Goal: Task Accomplishment & Management: Use online tool/utility

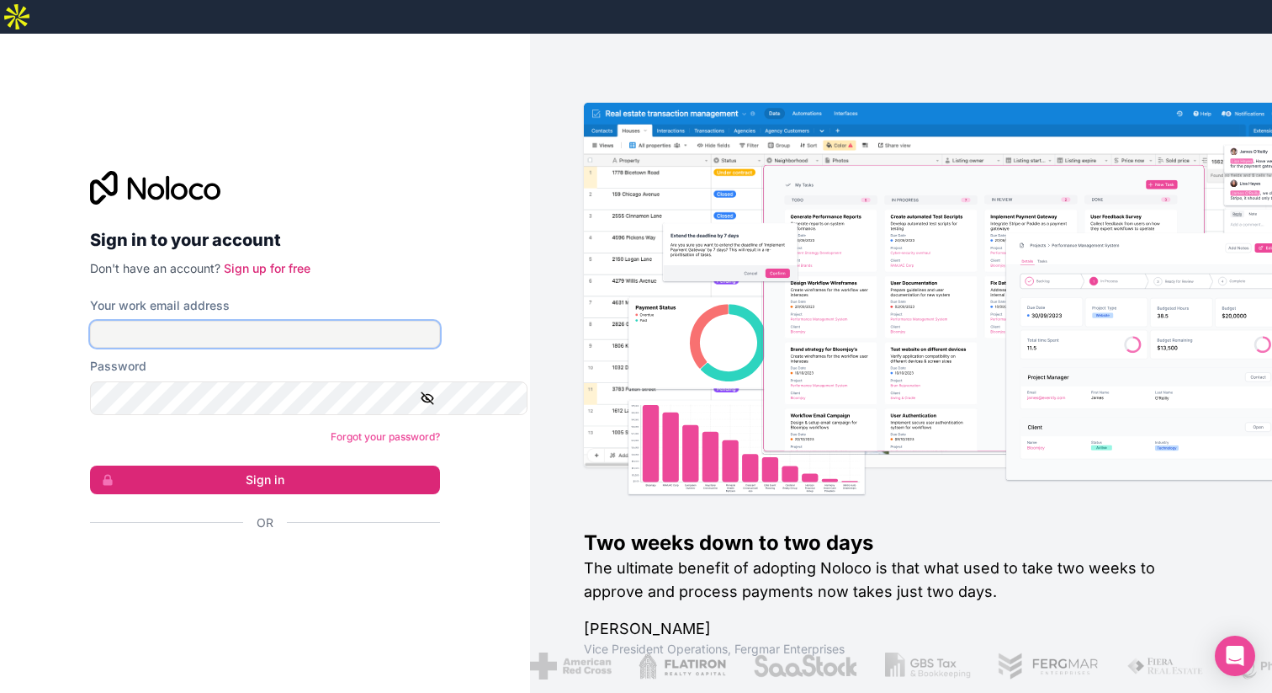
click at [202, 321] on input "Your work email address" at bounding box center [265, 334] width 350 height 27
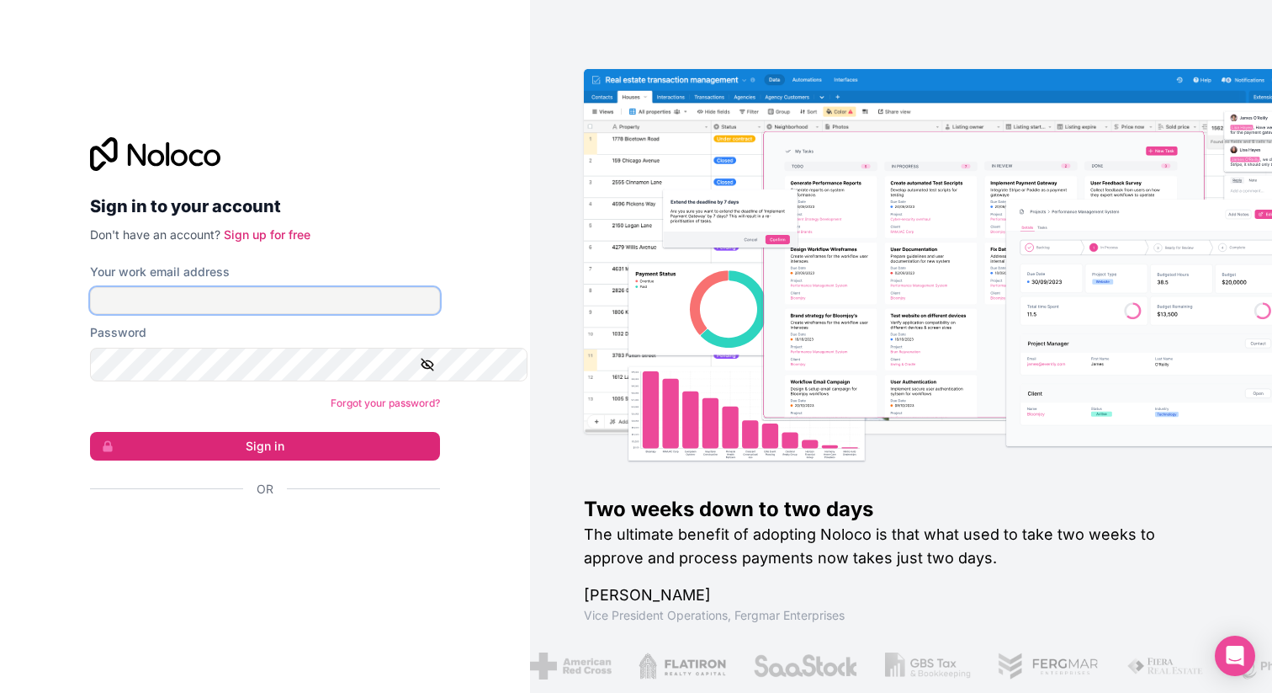
click at [194, 300] on input "Your work email address" at bounding box center [265, 300] width 350 height 27
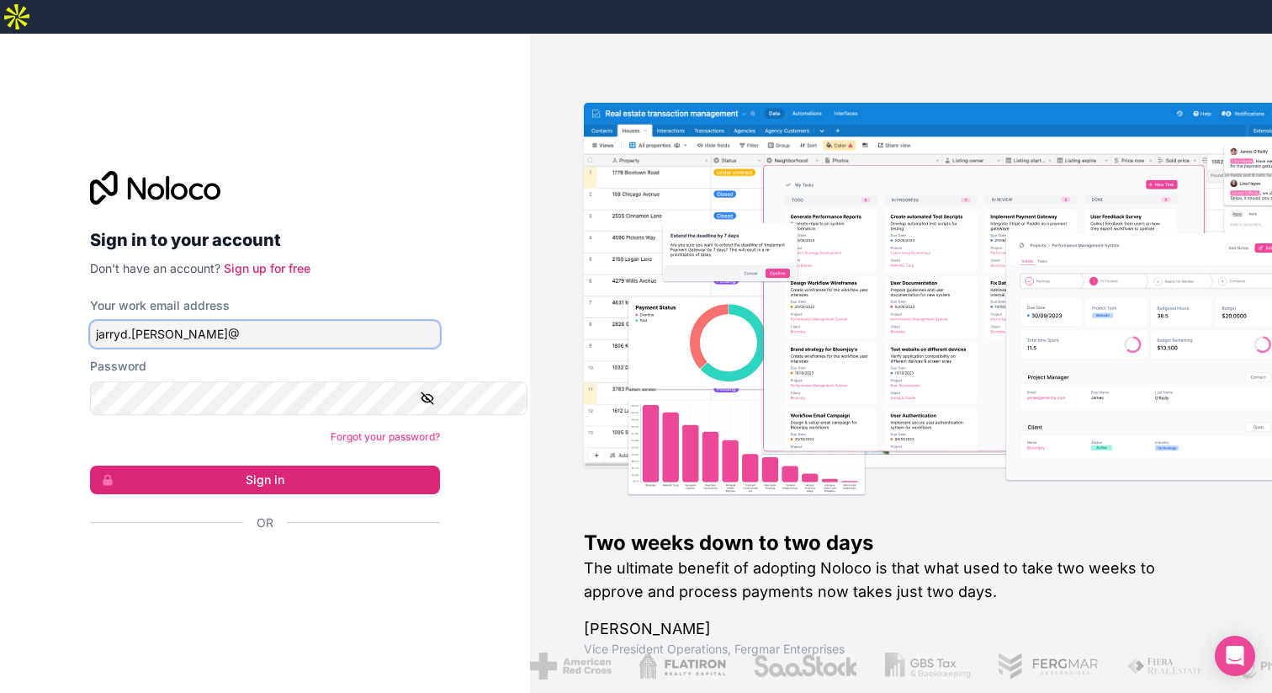
type input "[EMAIL_ADDRESS][PERSON_NAME][DOMAIN_NAME]"
click at [435, 390] on icon "button" at bounding box center [427, 397] width 15 height 15
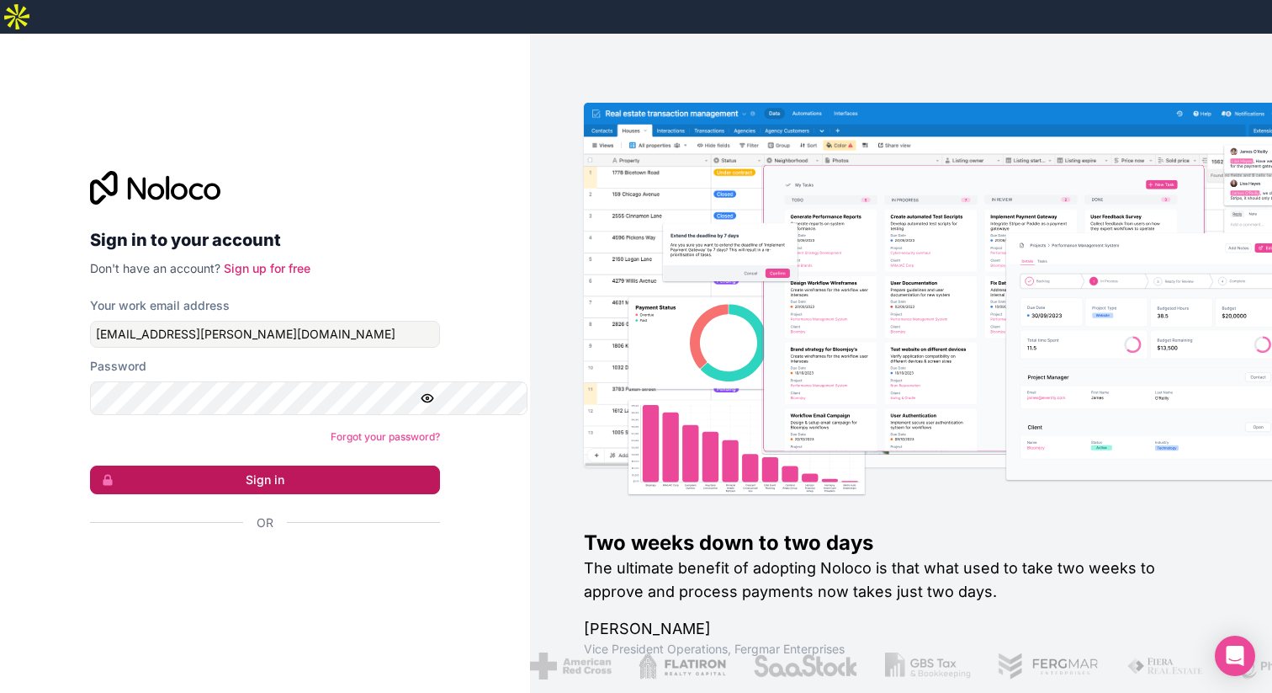
click at [307, 470] on button "Sign in" at bounding box center [265, 479] width 350 height 29
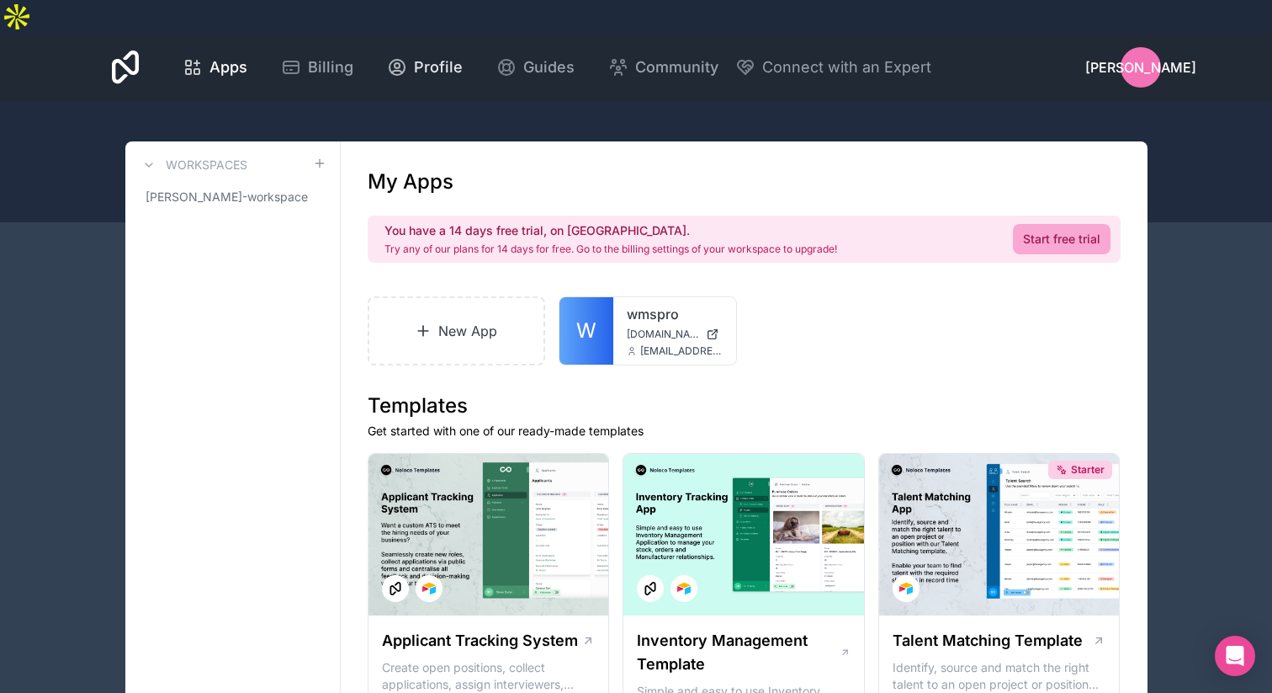
click at [463, 56] on span "Profile" at bounding box center [438, 68] width 49 height 24
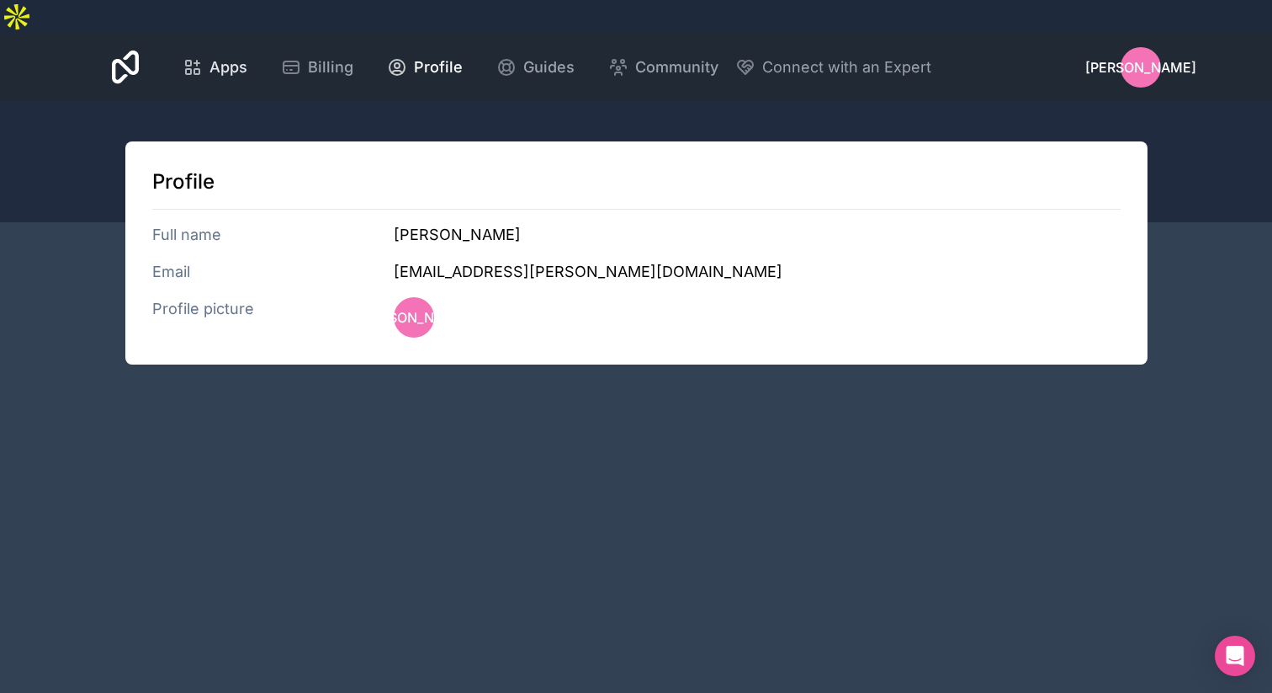
click at [247, 56] on span "Apps" at bounding box center [229, 68] width 38 height 24
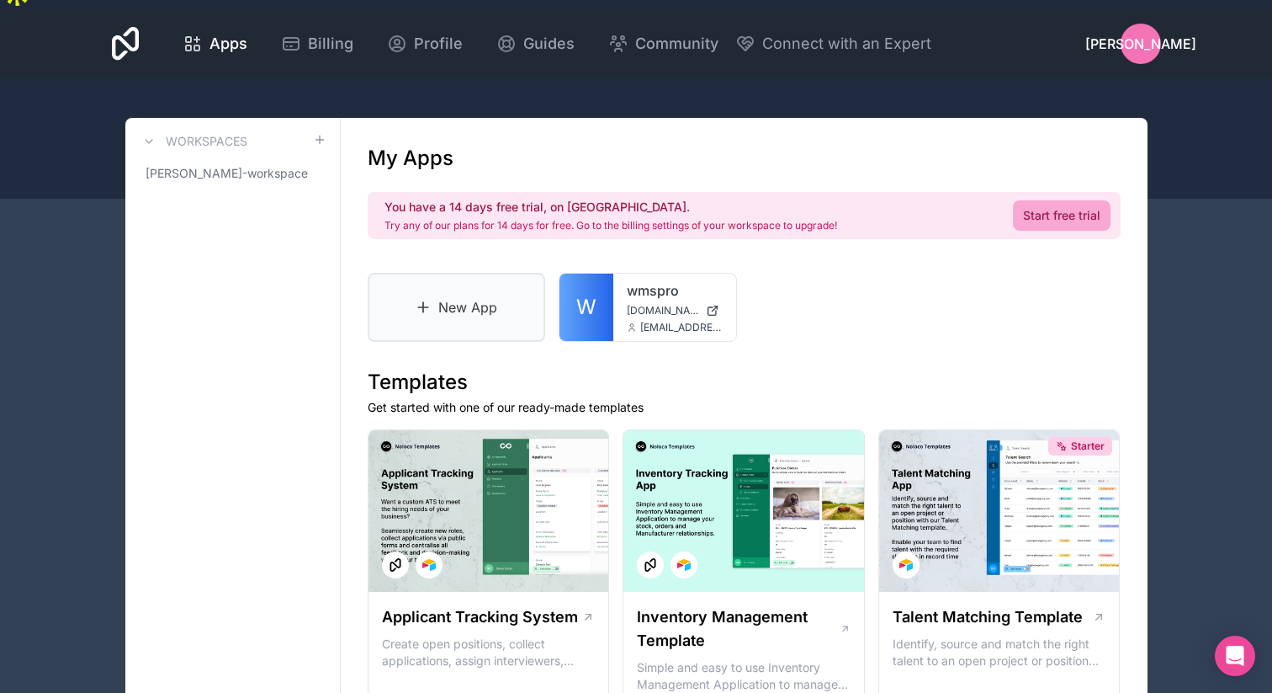
scroll to position [25, 0]
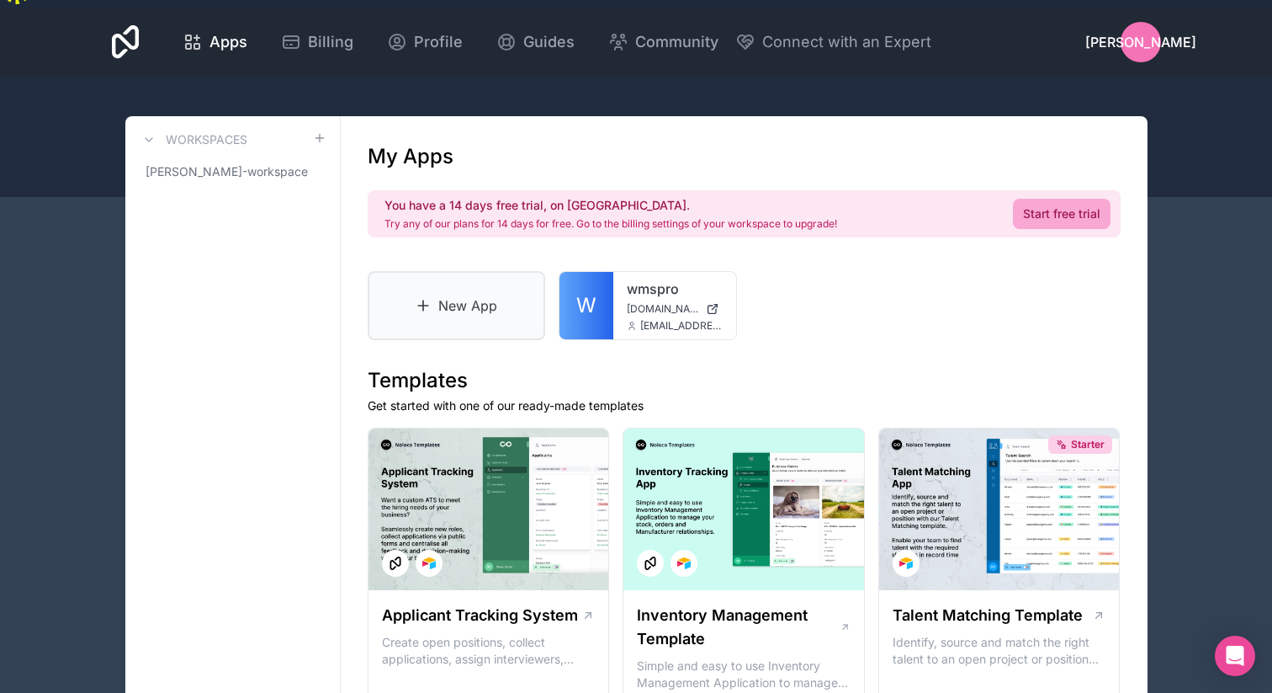
click at [532, 340] on link "New App" at bounding box center [457, 305] width 178 height 69
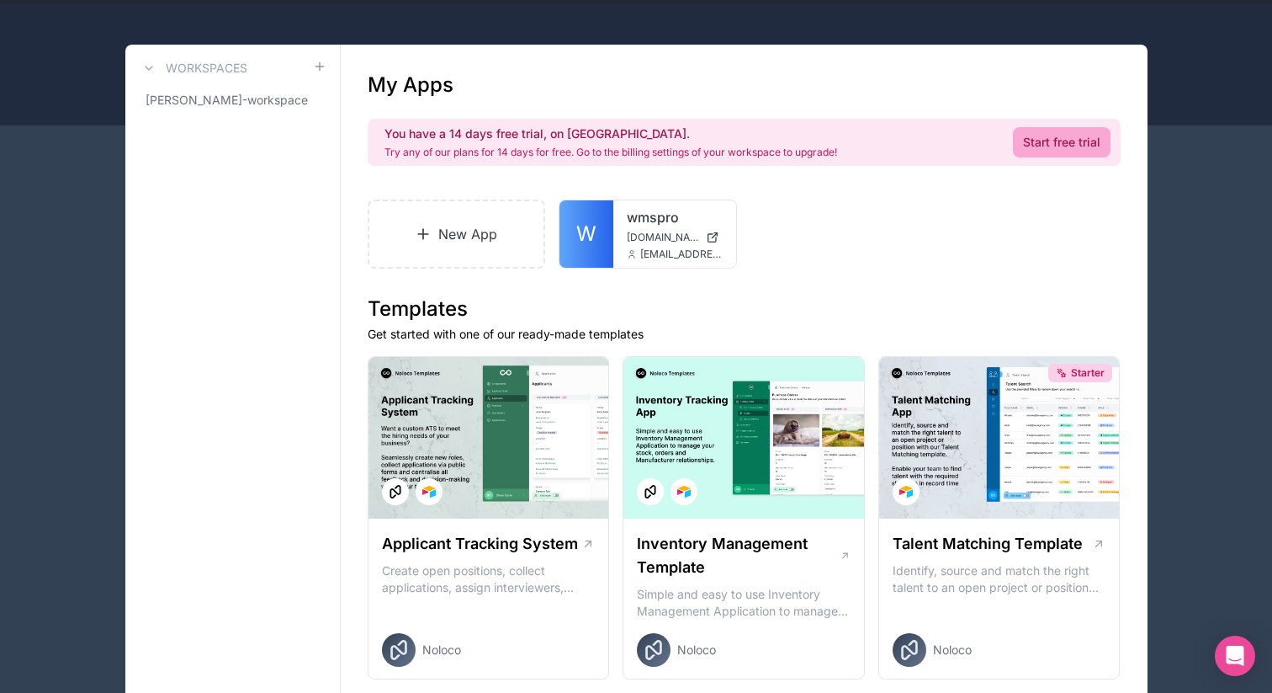
scroll to position [100, 0]
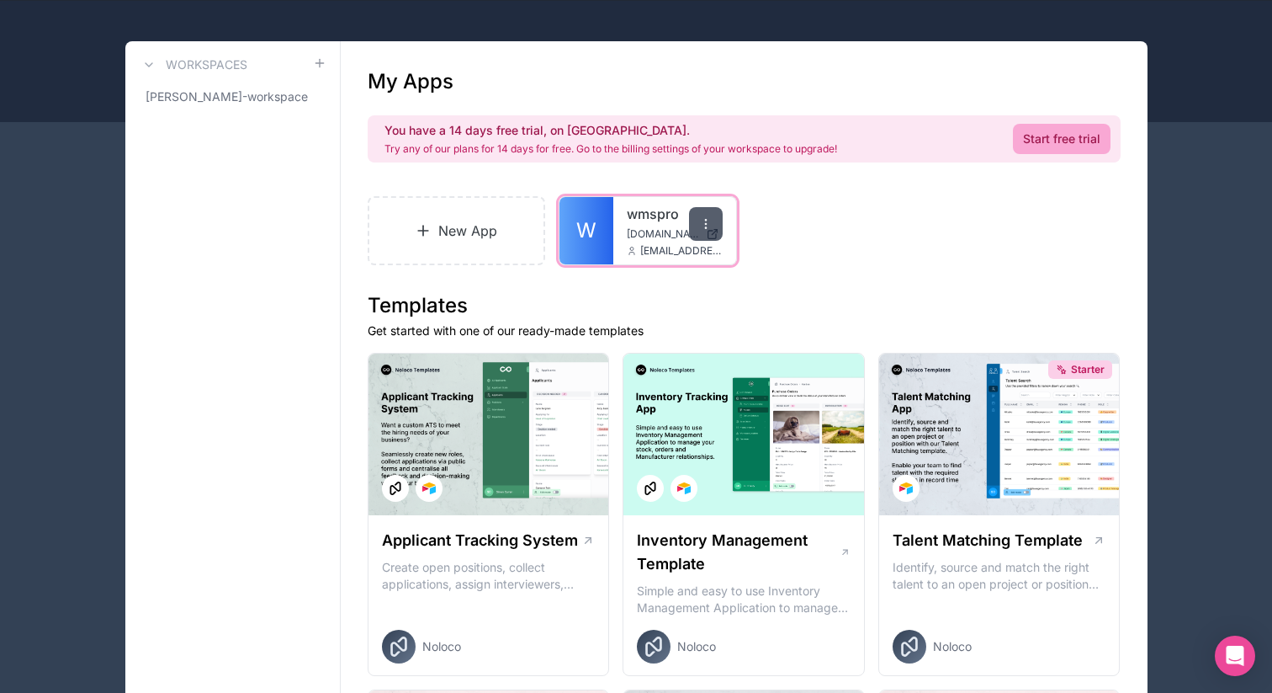
click at [723, 241] on div at bounding box center [706, 224] width 34 height 34
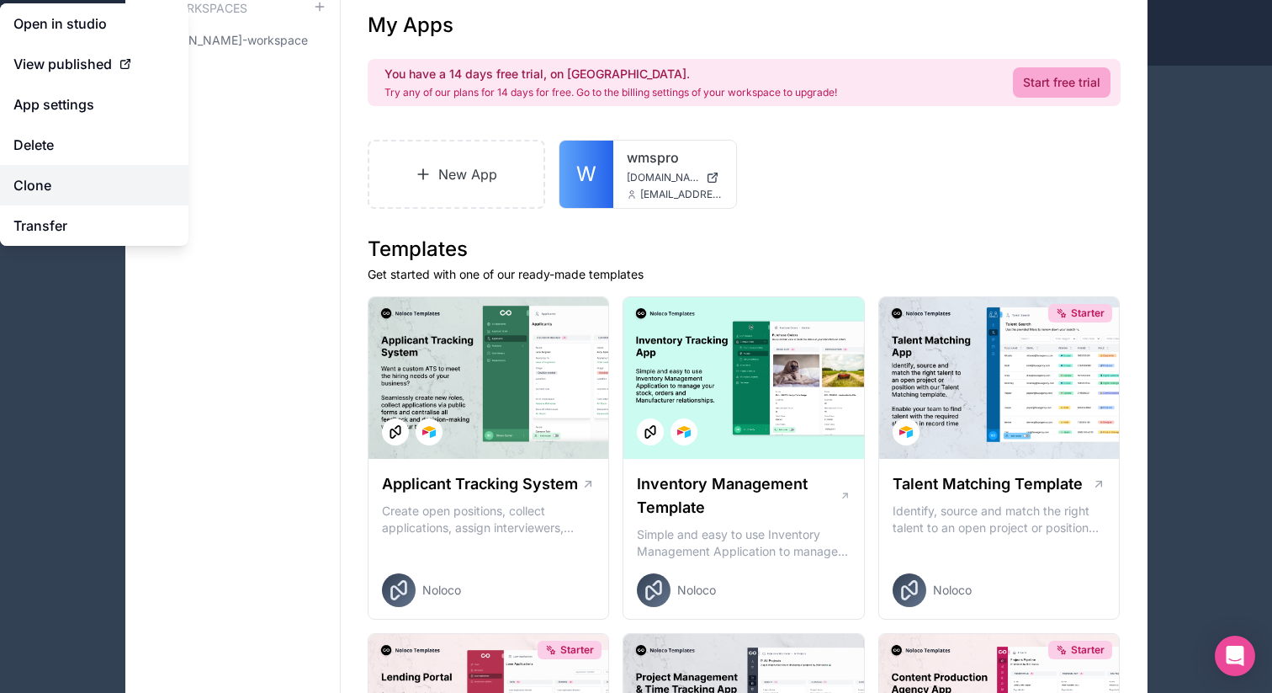
scroll to position [165, 0]
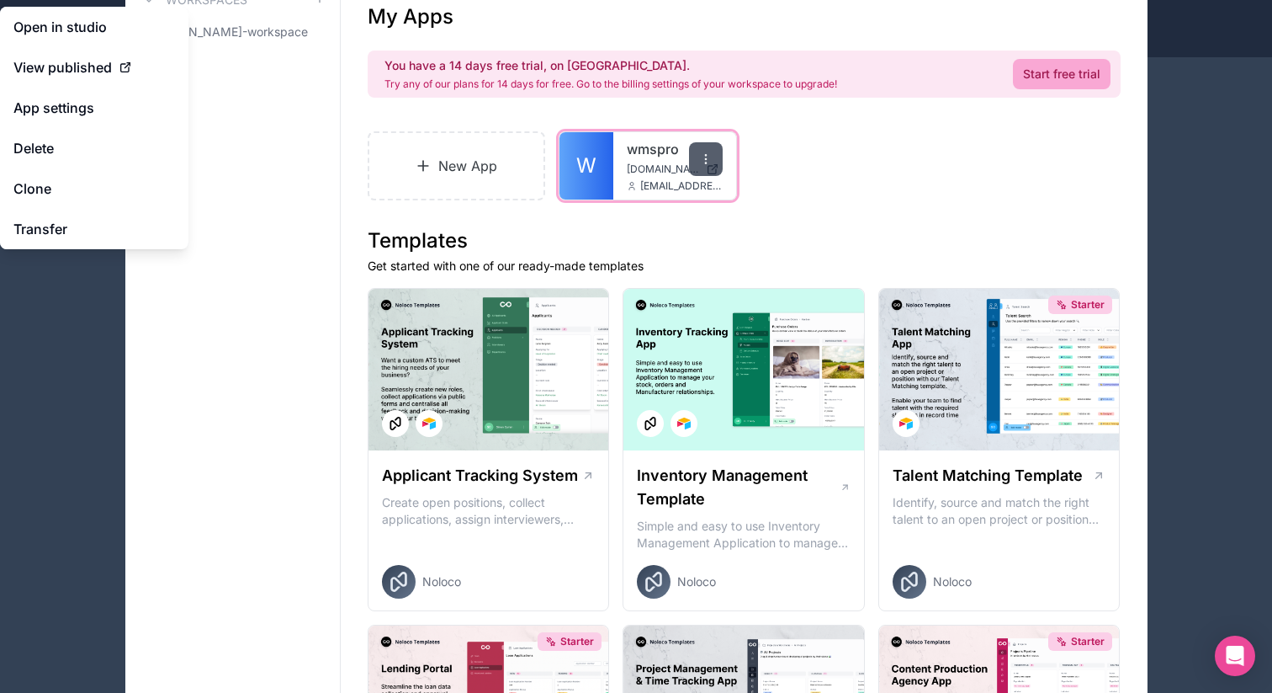
click at [708, 176] on div at bounding box center [706, 159] width 34 height 34
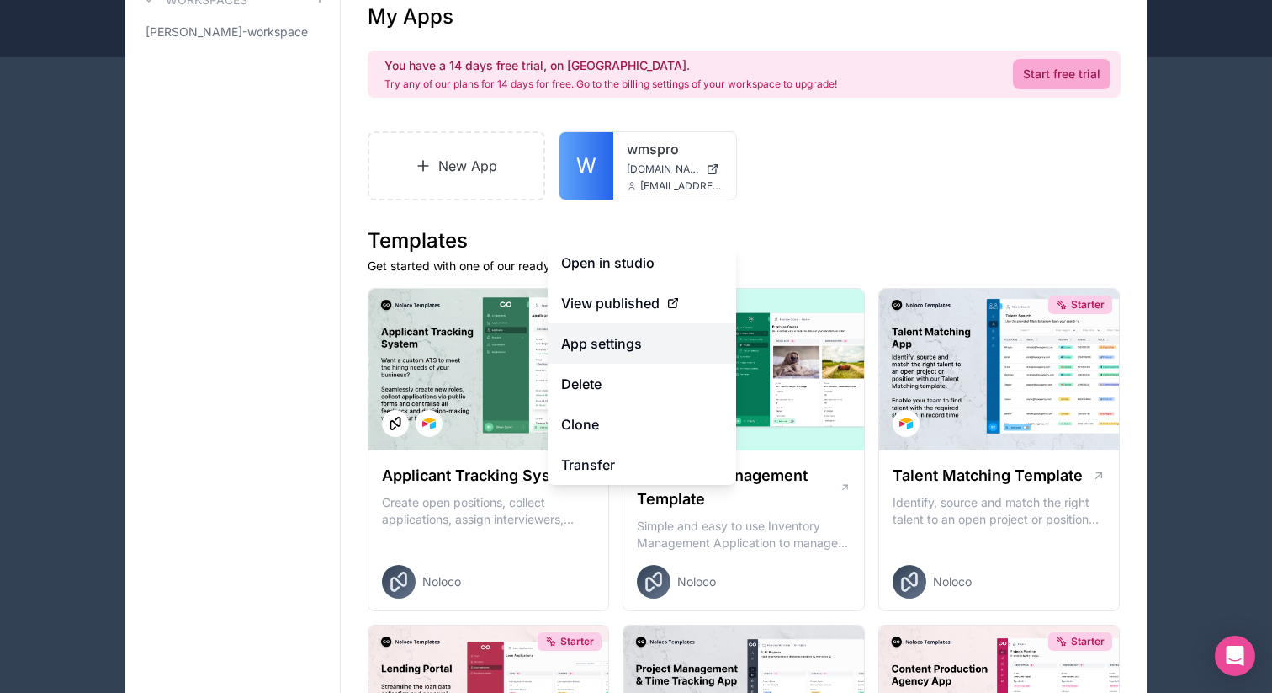
click at [619, 364] on link "App settings" at bounding box center [642, 343] width 189 height 40
